Goal: Task Accomplishment & Management: Manage account settings

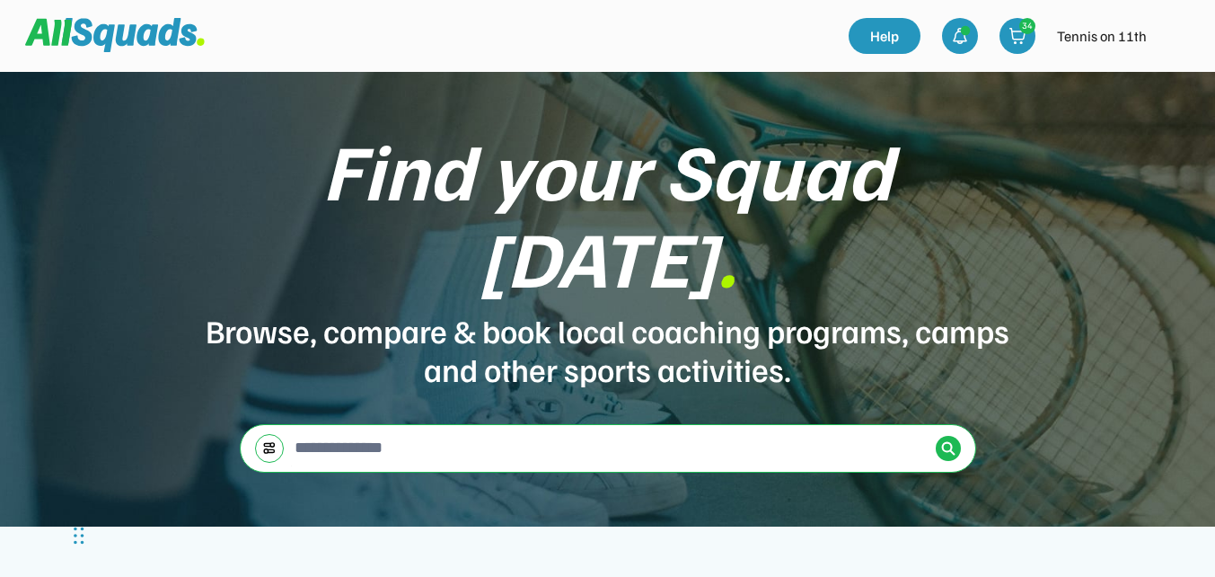
click at [1171, 37] on img at bounding box center [1176, 36] width 36 height 36
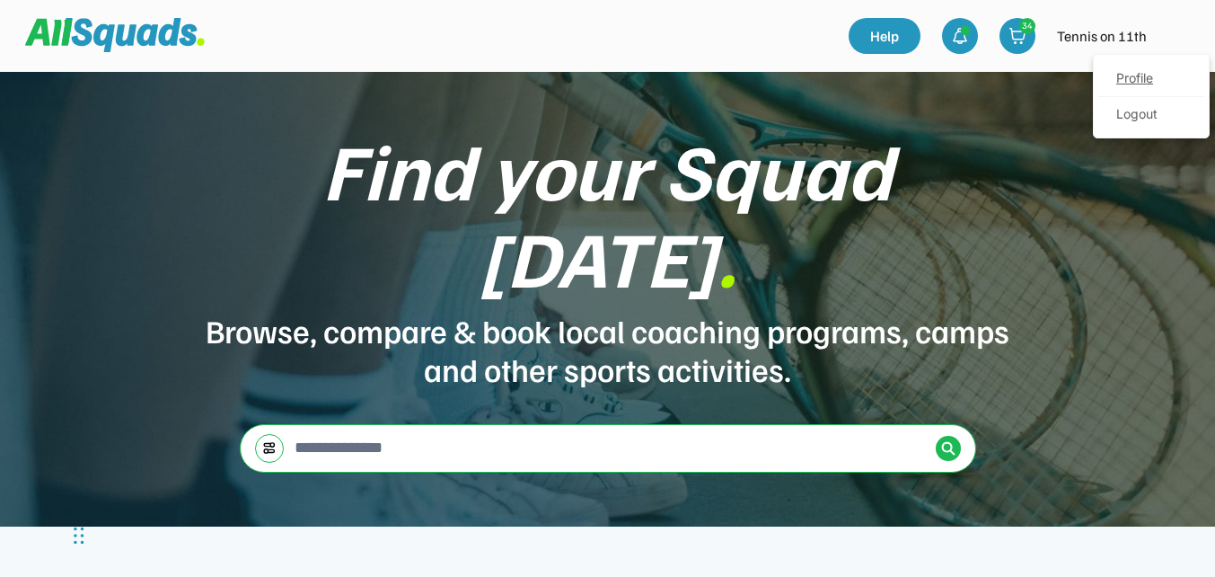
click at [1138, 76] on link "Profile" at bounding box center [1151, 79] width 106 height 36
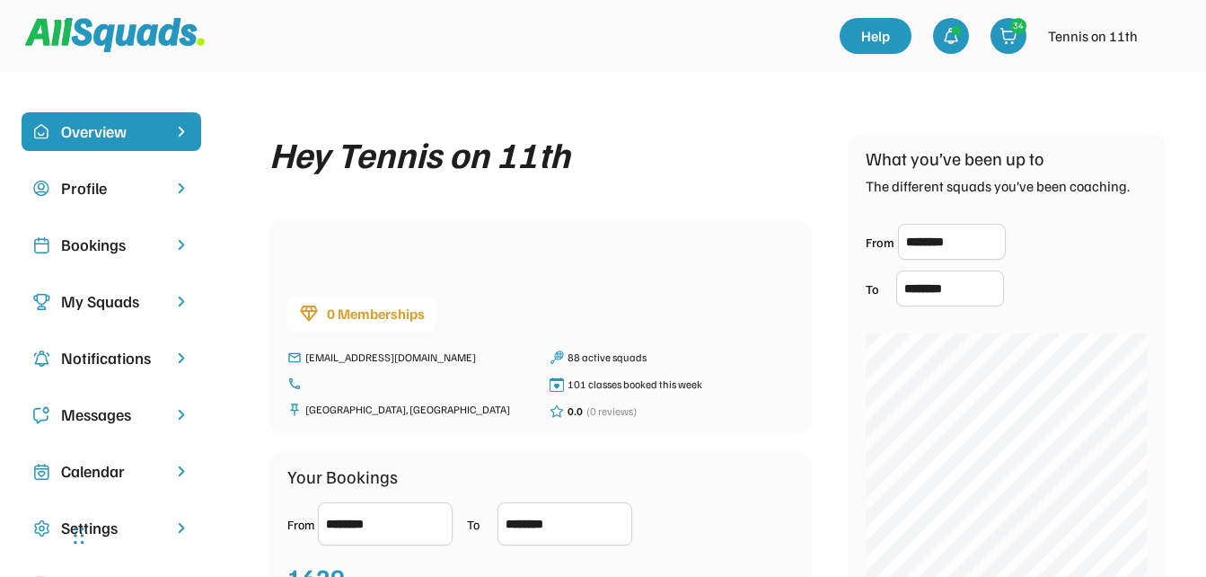
click at [99, 245] on div "Bookings" at bounding box center [111, 245] width 101 height 24
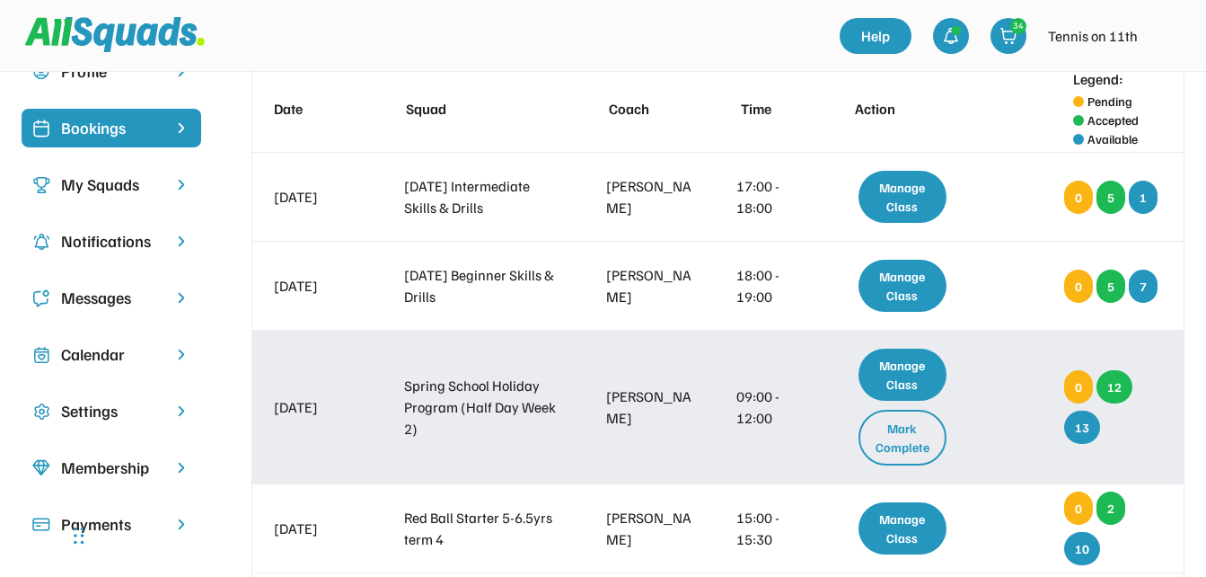
scroll to position [90, 0]
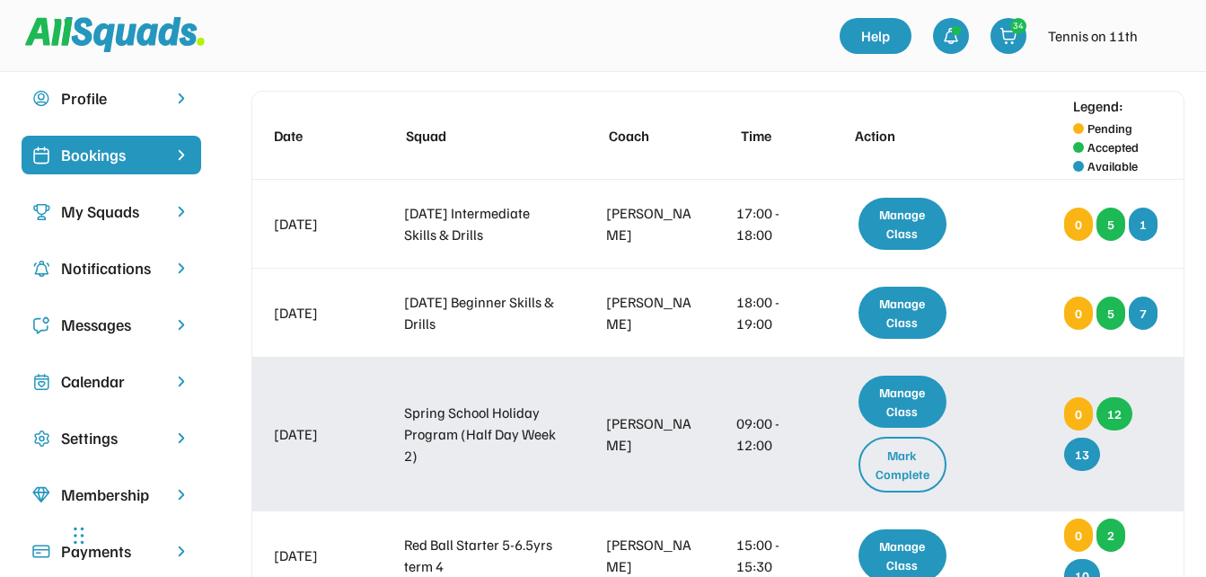
click at [905, 410] on div "Manage Class" at bounding box center [903, 401] width 89 height 52
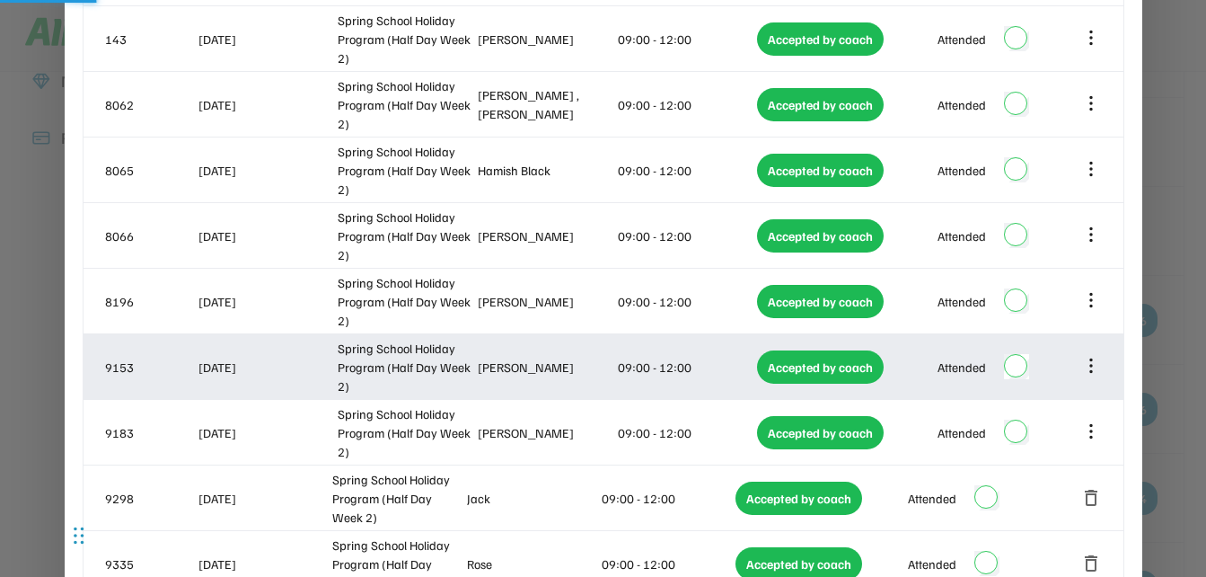
scroll to position [629, 0]
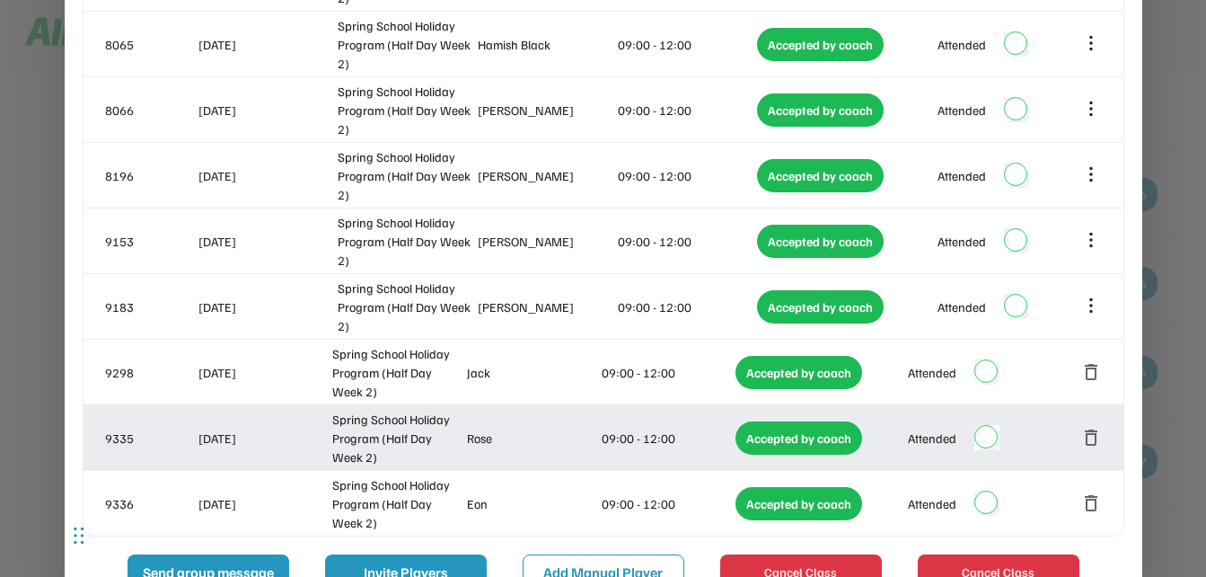
click at [984, 424] on div "Attended" at bounding box center [953, 437] width 167 height 36
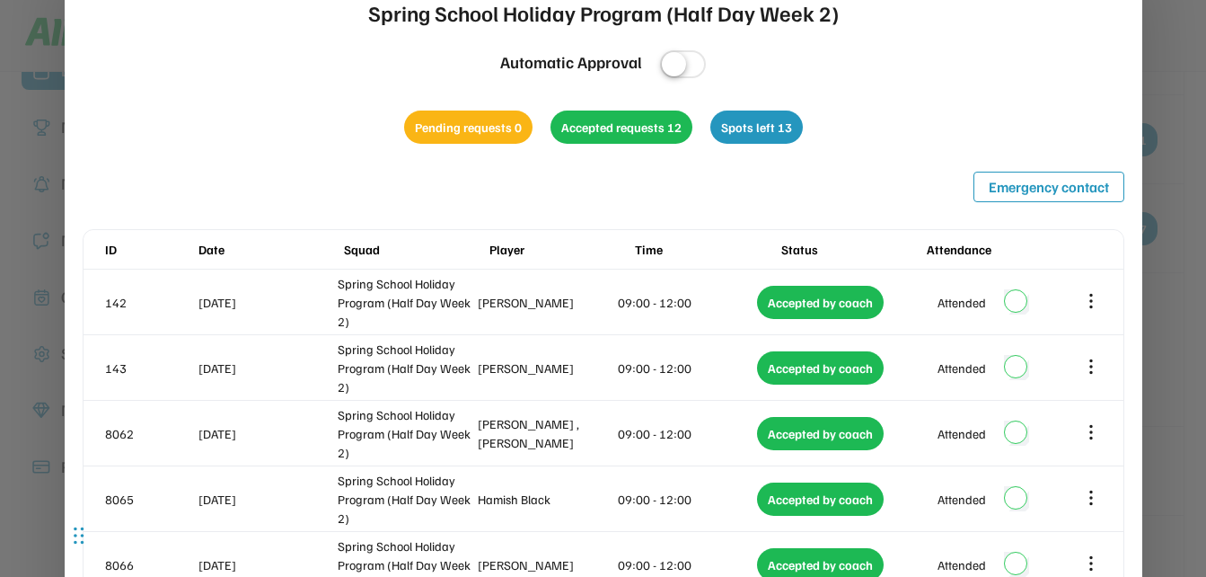
scroll to position [0, 0]
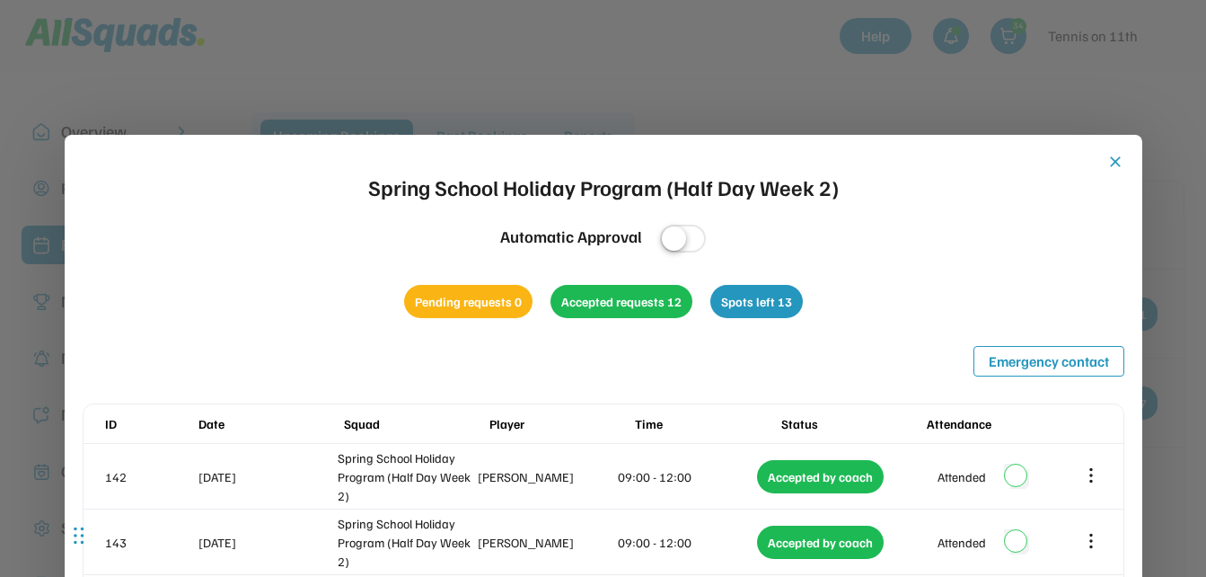
click at [1113, 161] on button "close" at bounding box center [1115, 162] width 18 height 18
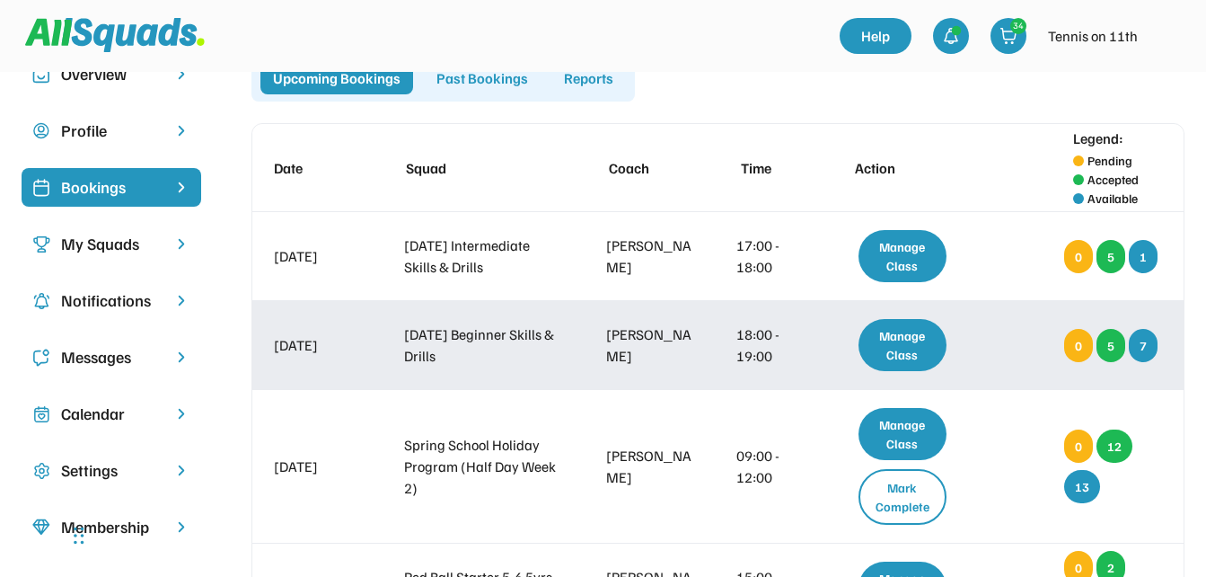
scroll to position [90, 0]
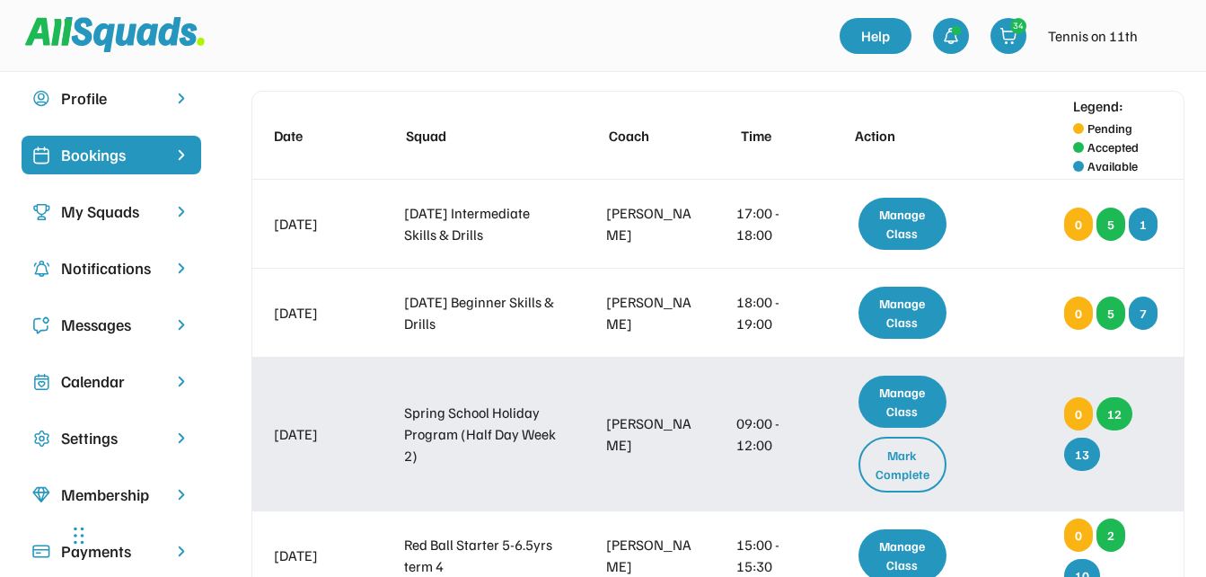
click at [899, 467] on div "Mark Complete" at bounding box center [903, 464] width 89 height 56
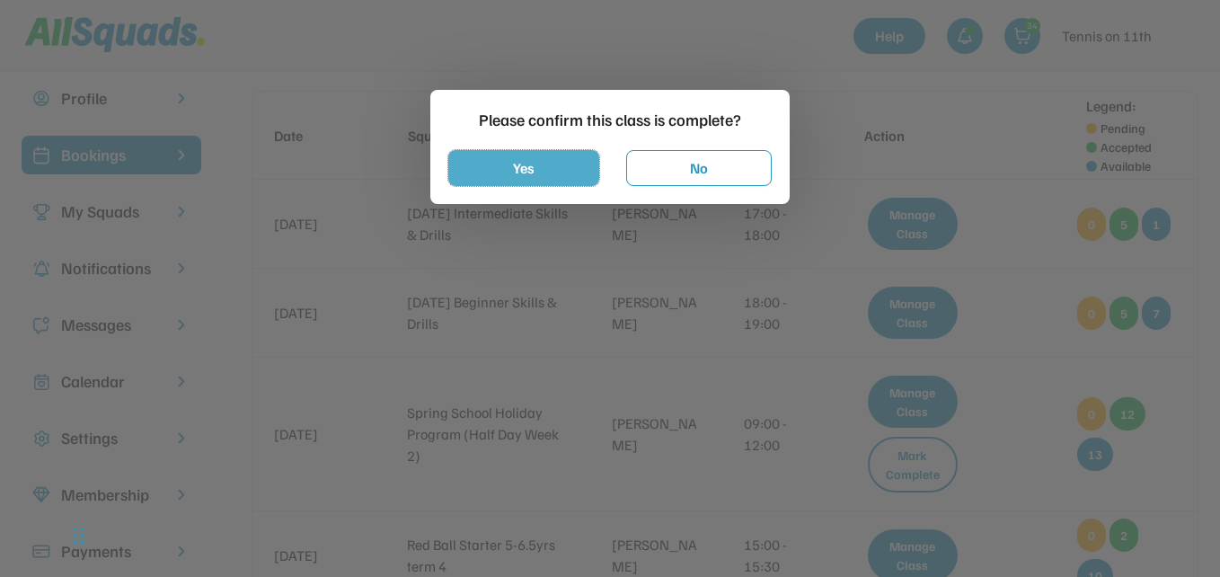
click at [533, 176] on button "Yes" at bounding box center [523, 168] width 151 height 36
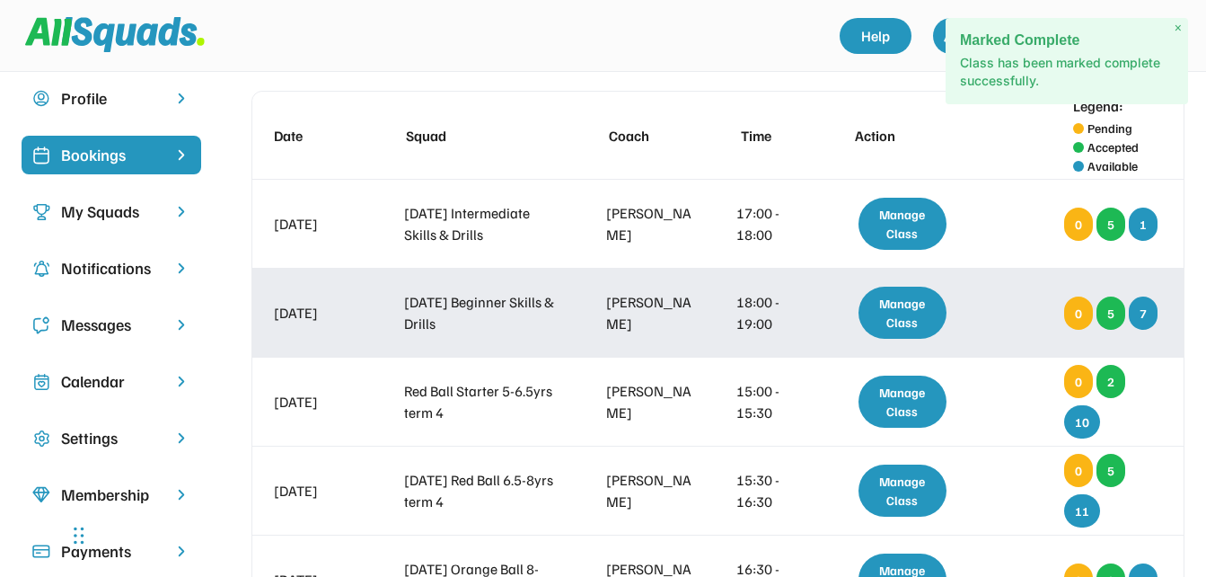
click at [916, 313] on div "Manage Class" at bounding box center [903, 312] width 89 height 52
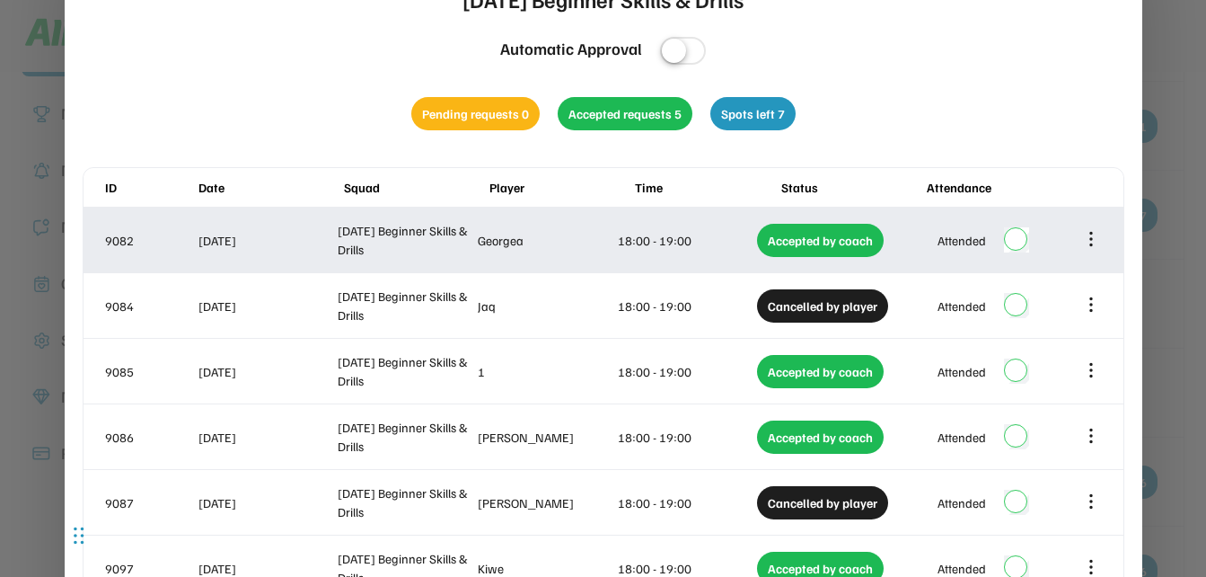
scroll to position [0, 0]
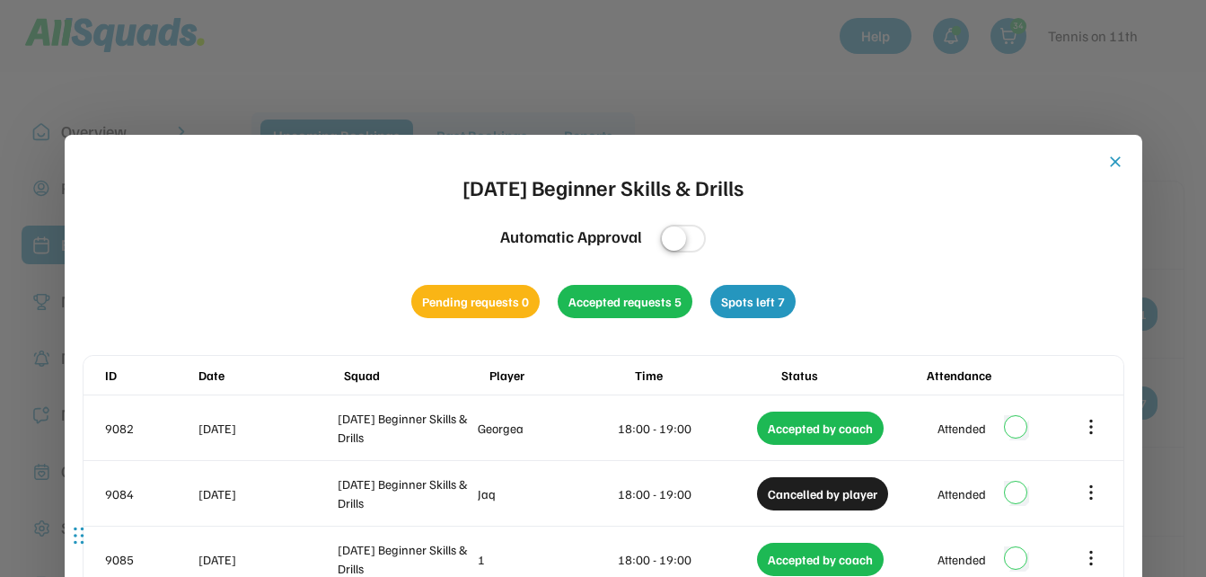
click at [1111, 160] on button "close" at bounding box center [1115, 162] width 18 height 18
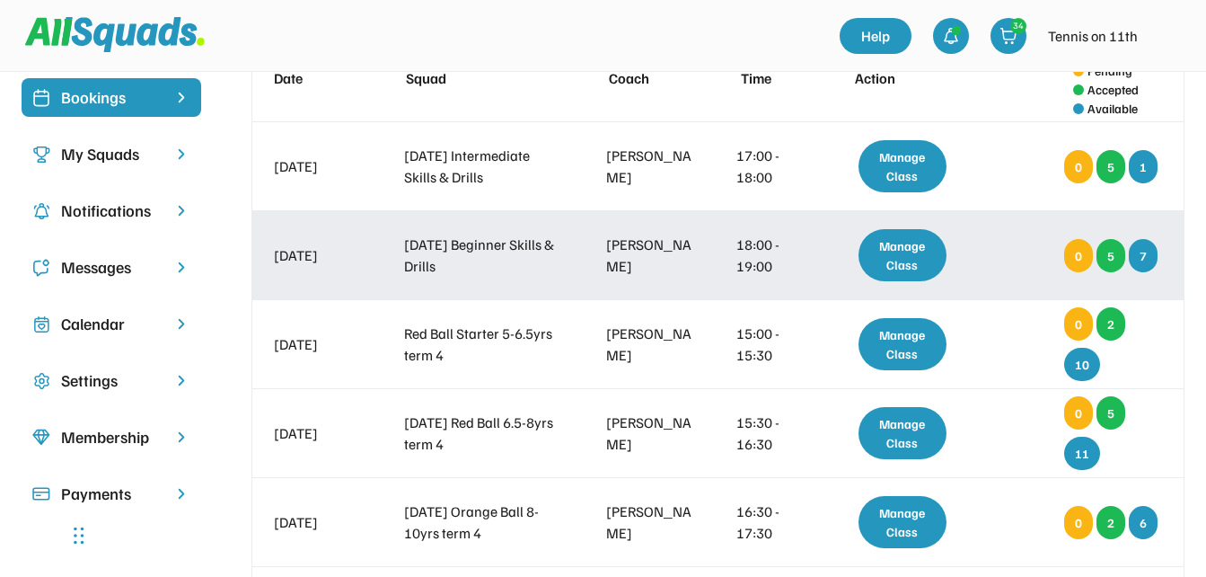
scroll to position [180, 0]
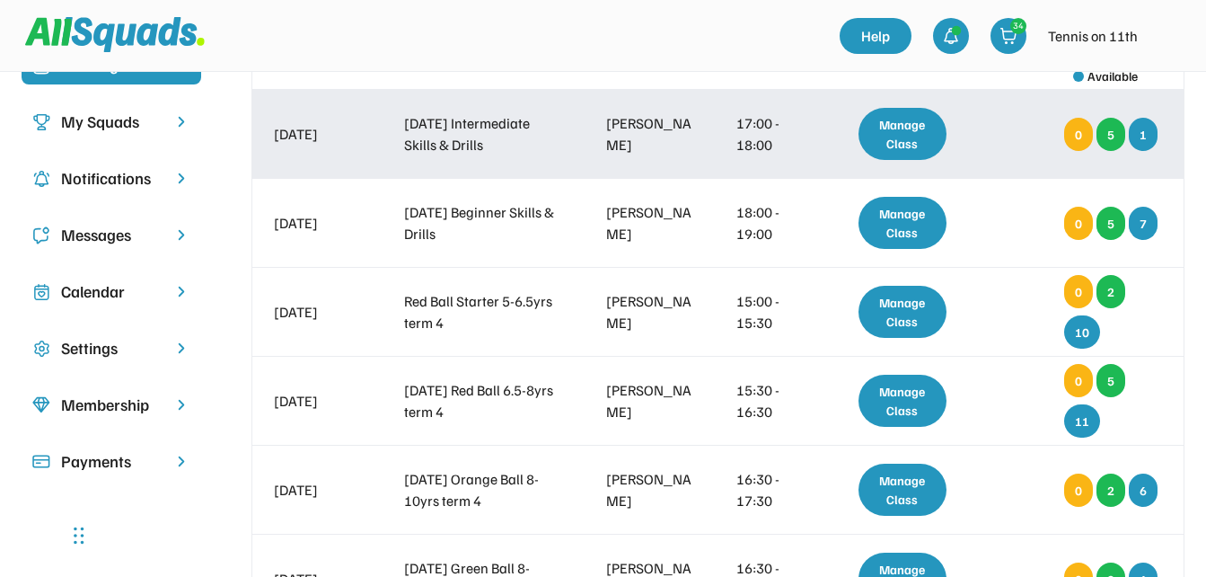
click at [914, 136] on div "Manage Class" at bounding box center [903, 134] width 89 height 52
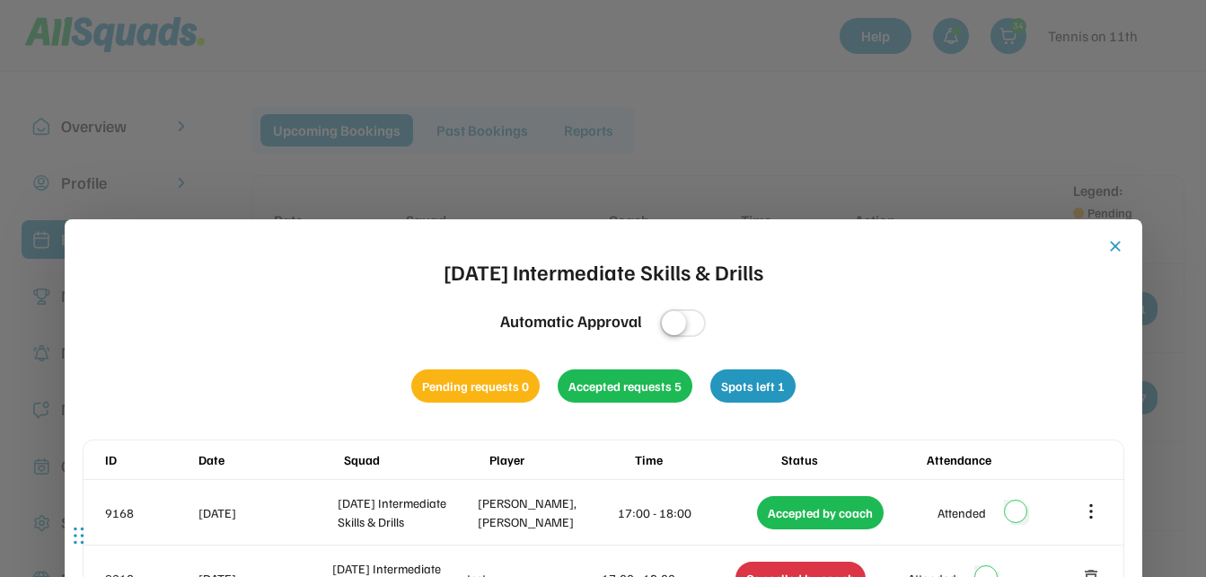
scroll to position [0, 0]
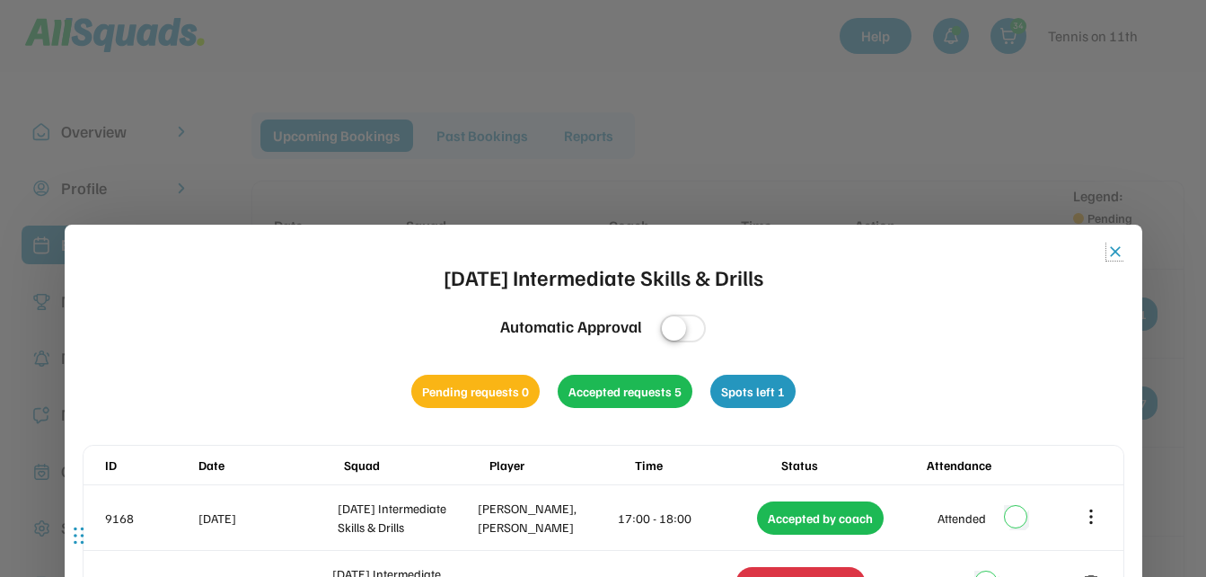
click at [1115, 253] on button "close" at bounding box center [1115, 251] width 18 height 18
